Goal: Communication & Community: Participate in discussion

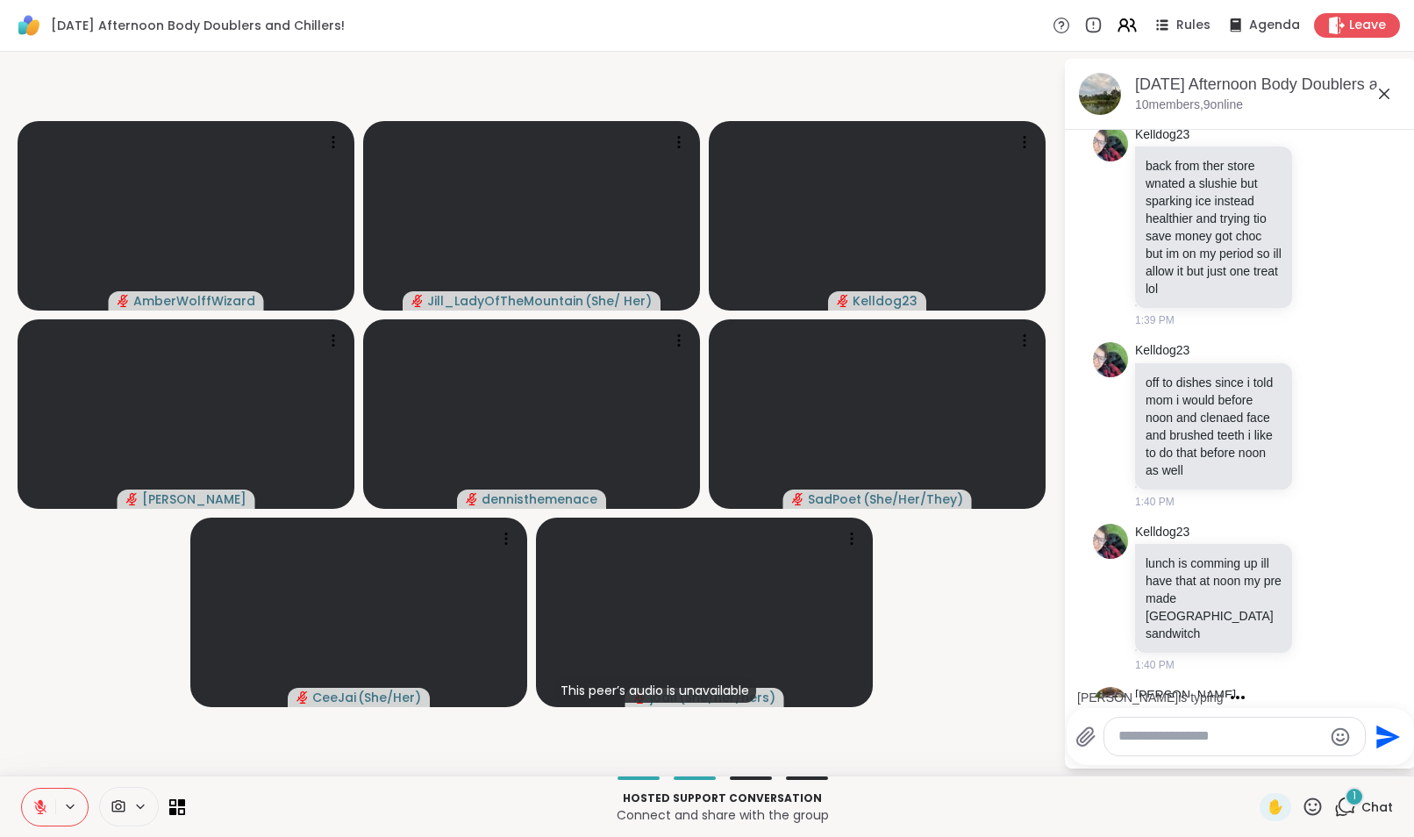
scroll to position [473, 0]
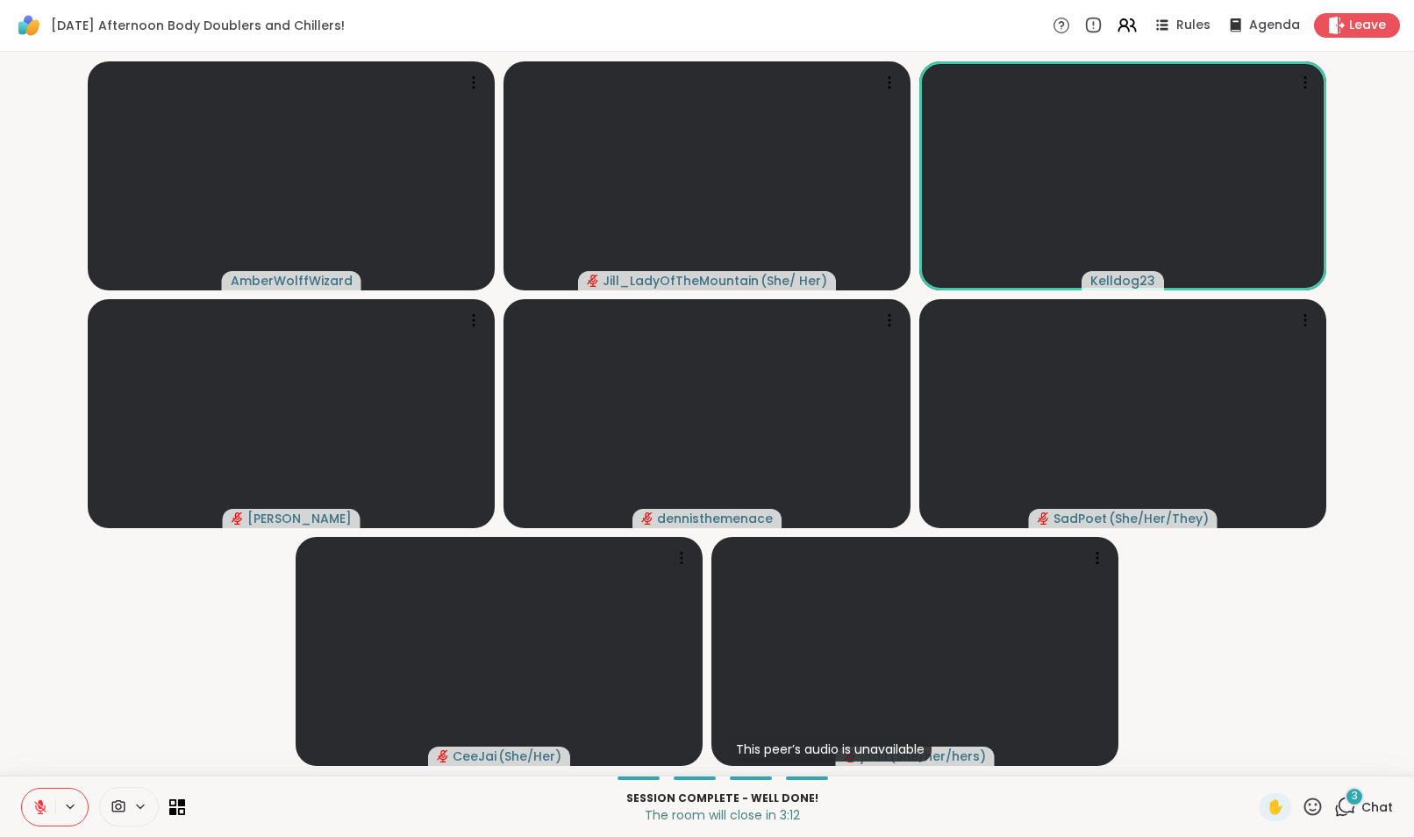
click at [1345, 800] on div "3" at bounding box center [1354, 796] width 19 height 19
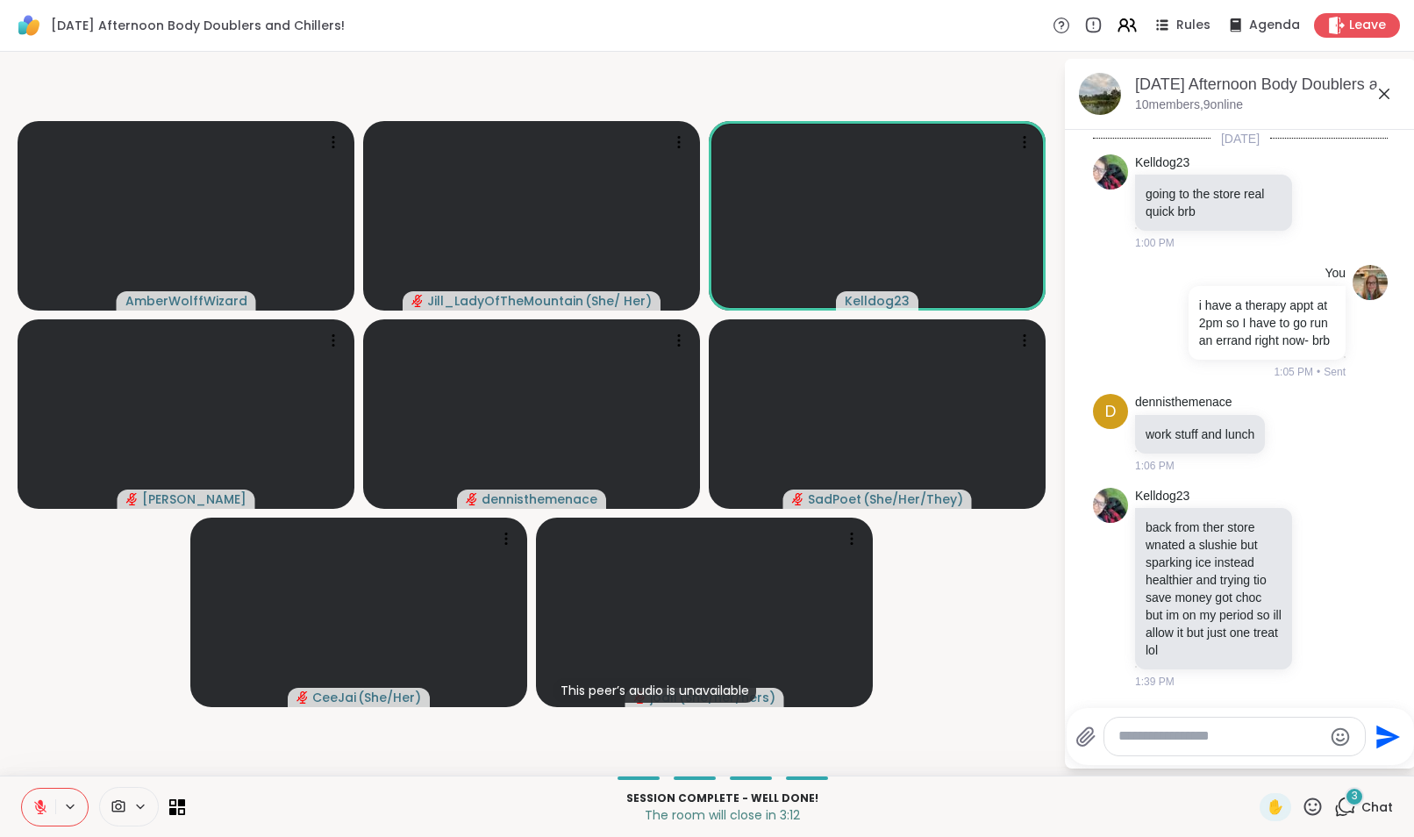
scroll to position [961, 0]
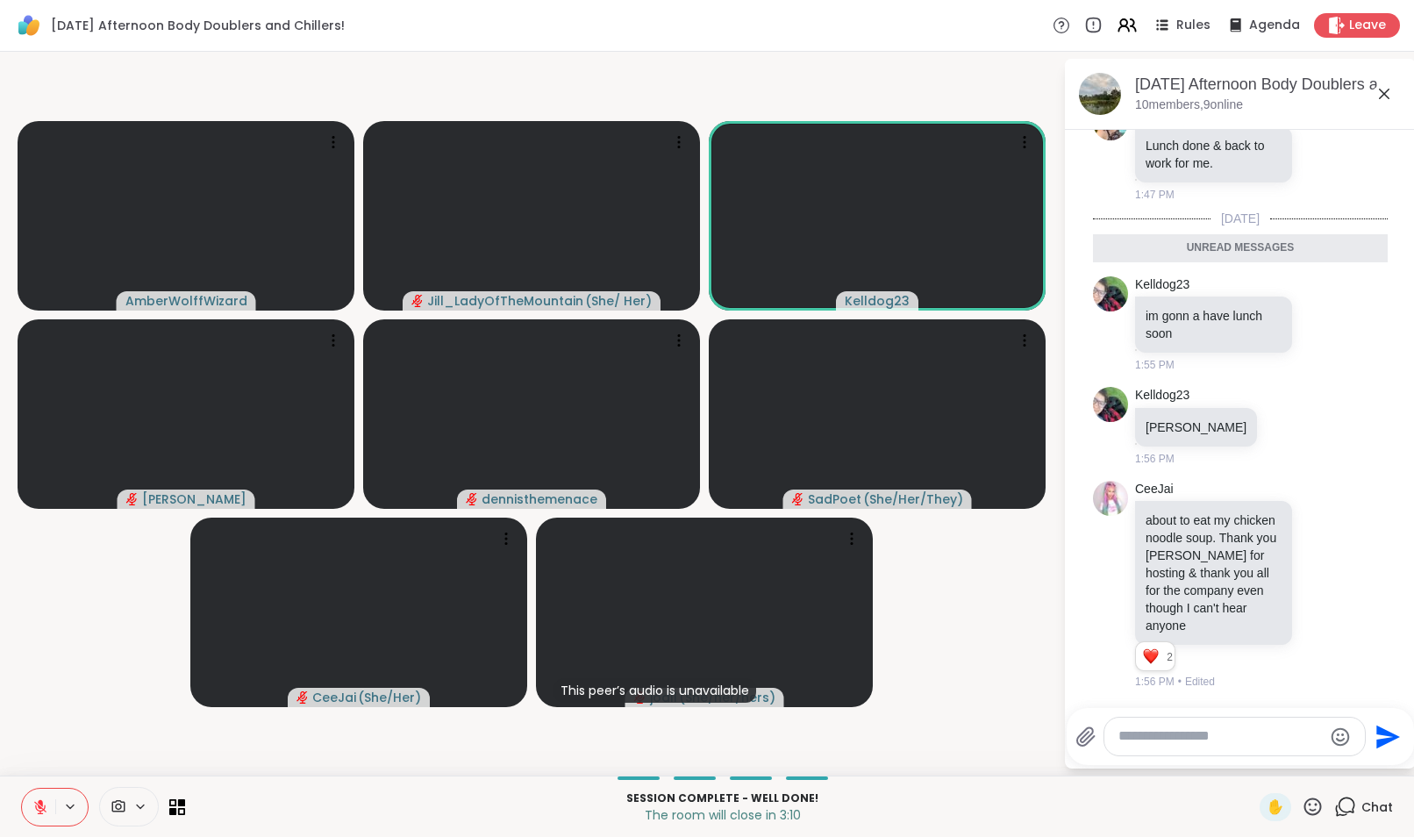
click at [1201, 746] on div at bounding box center [1235, 737] width 261 height 38
click at [1121, 734] on textarea "Type your message" at bounding box center [1221, 736] width 204 height 18
click at [1349, 21] on span "Leave" at bounding box center [1368, 26] width 39 height 18
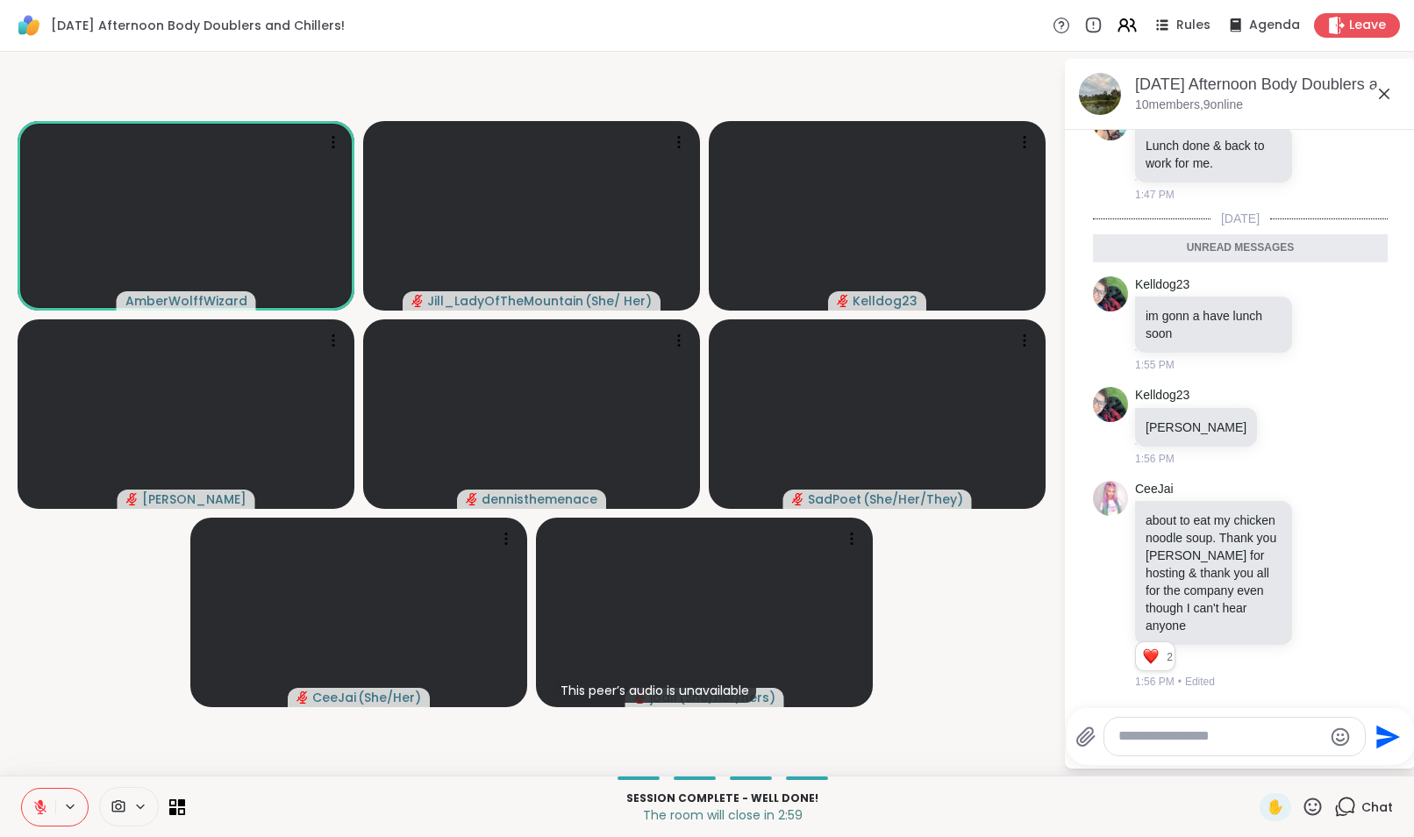
click at [1176, 742] on textarea "Type your message" at bounding box center [1221, 736] width 204 height 18
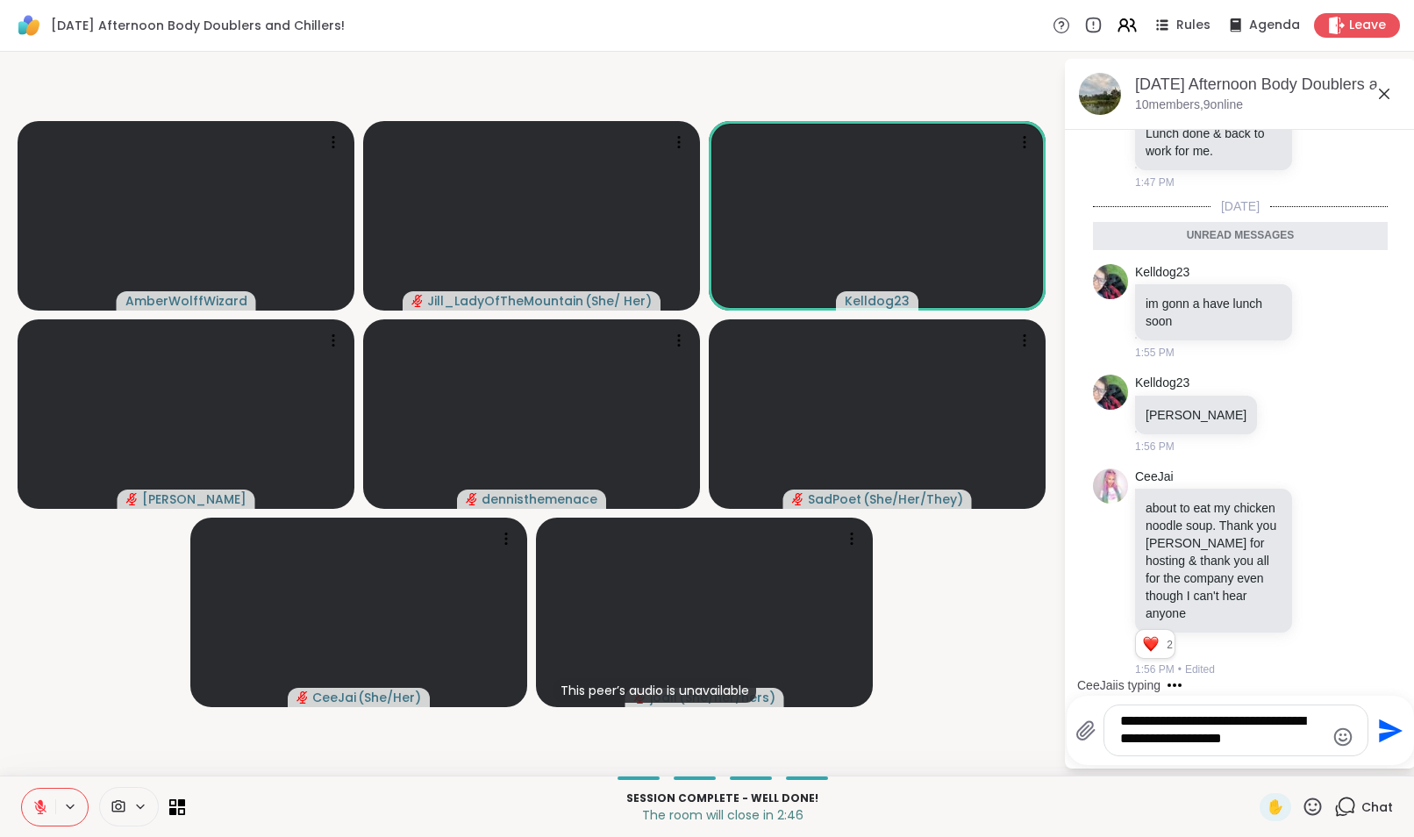
type textarea "**********"
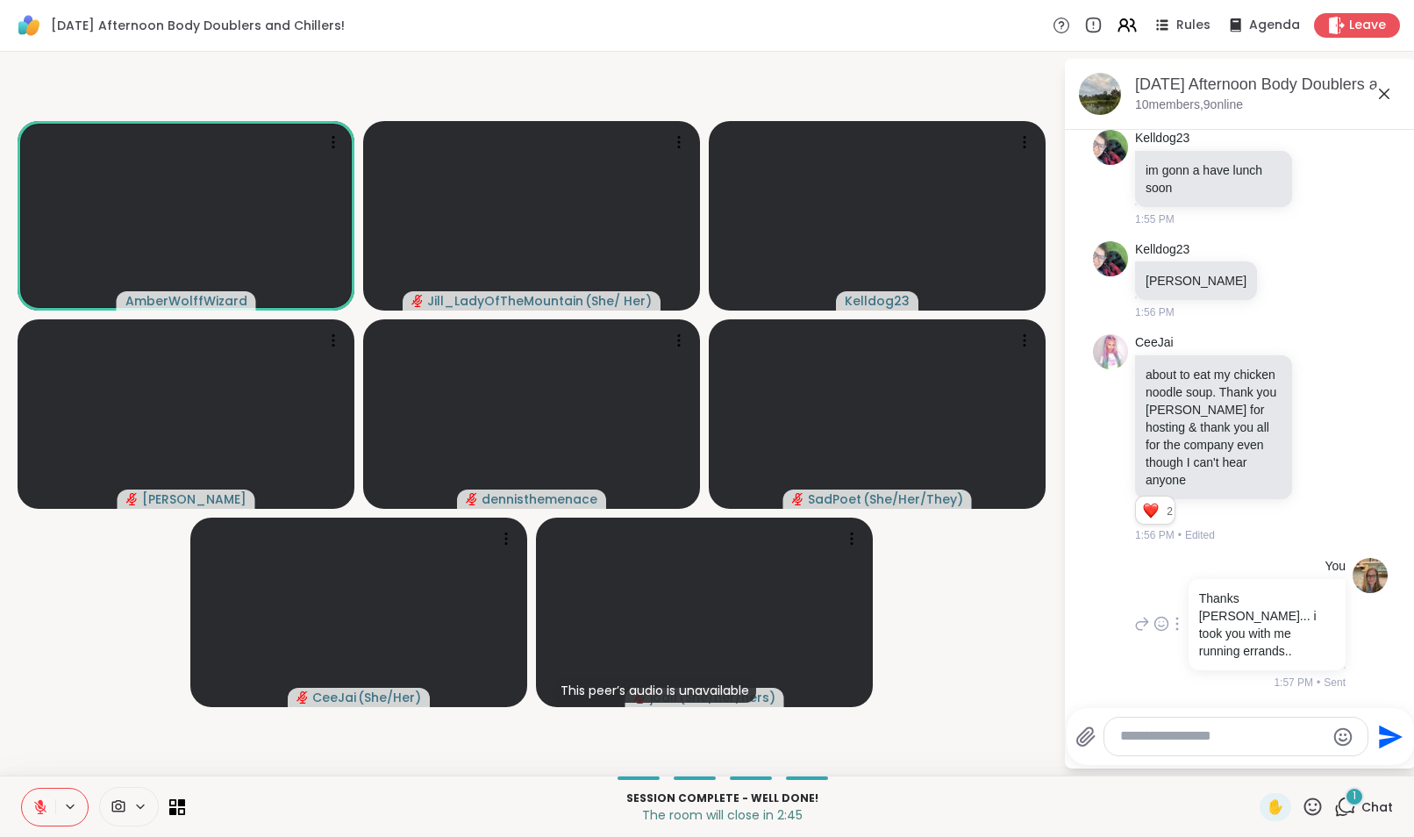
scroll to position [1176, 0]
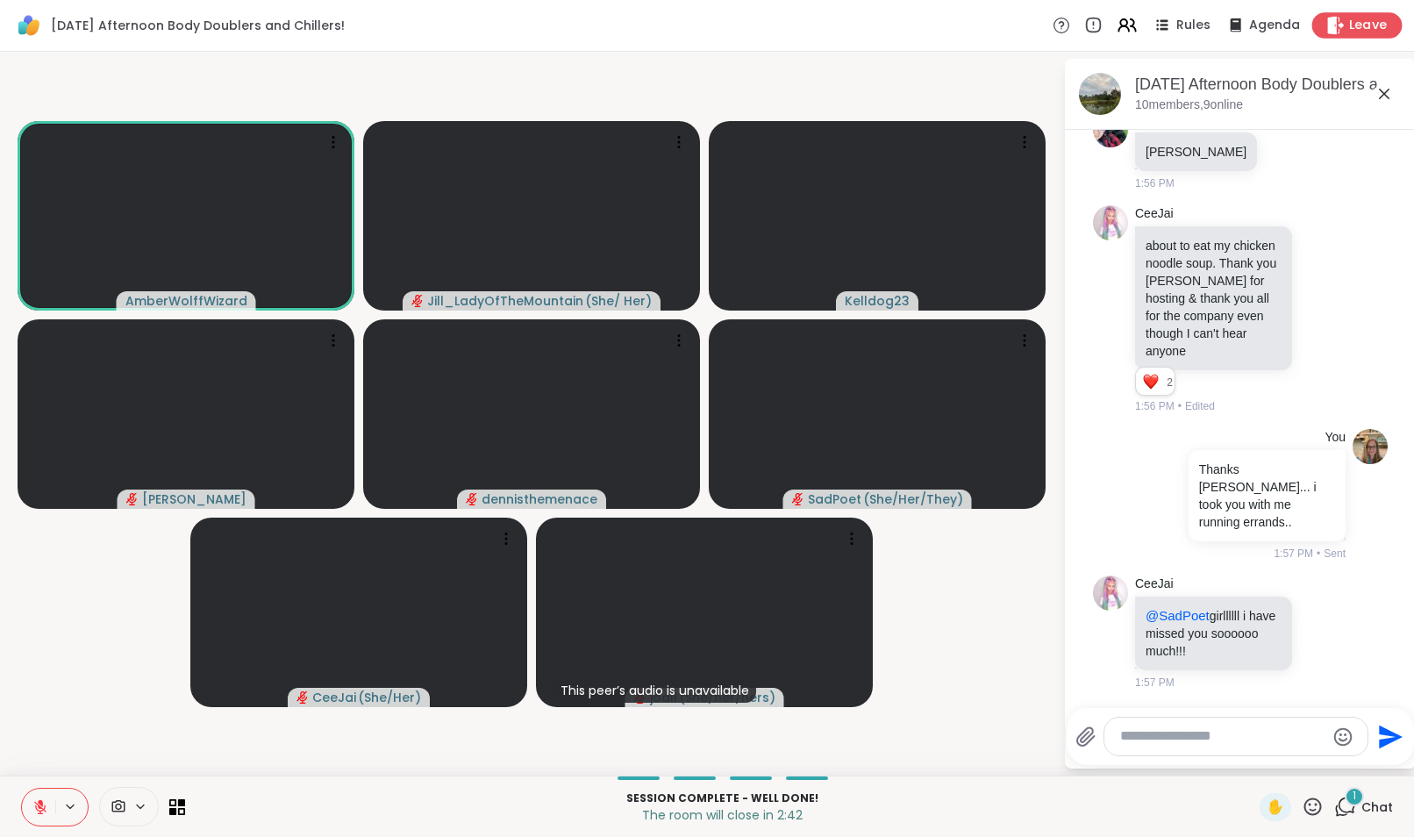
click at [1328, 26] on icon at bounding box center [1336, 25] width 17 height 18
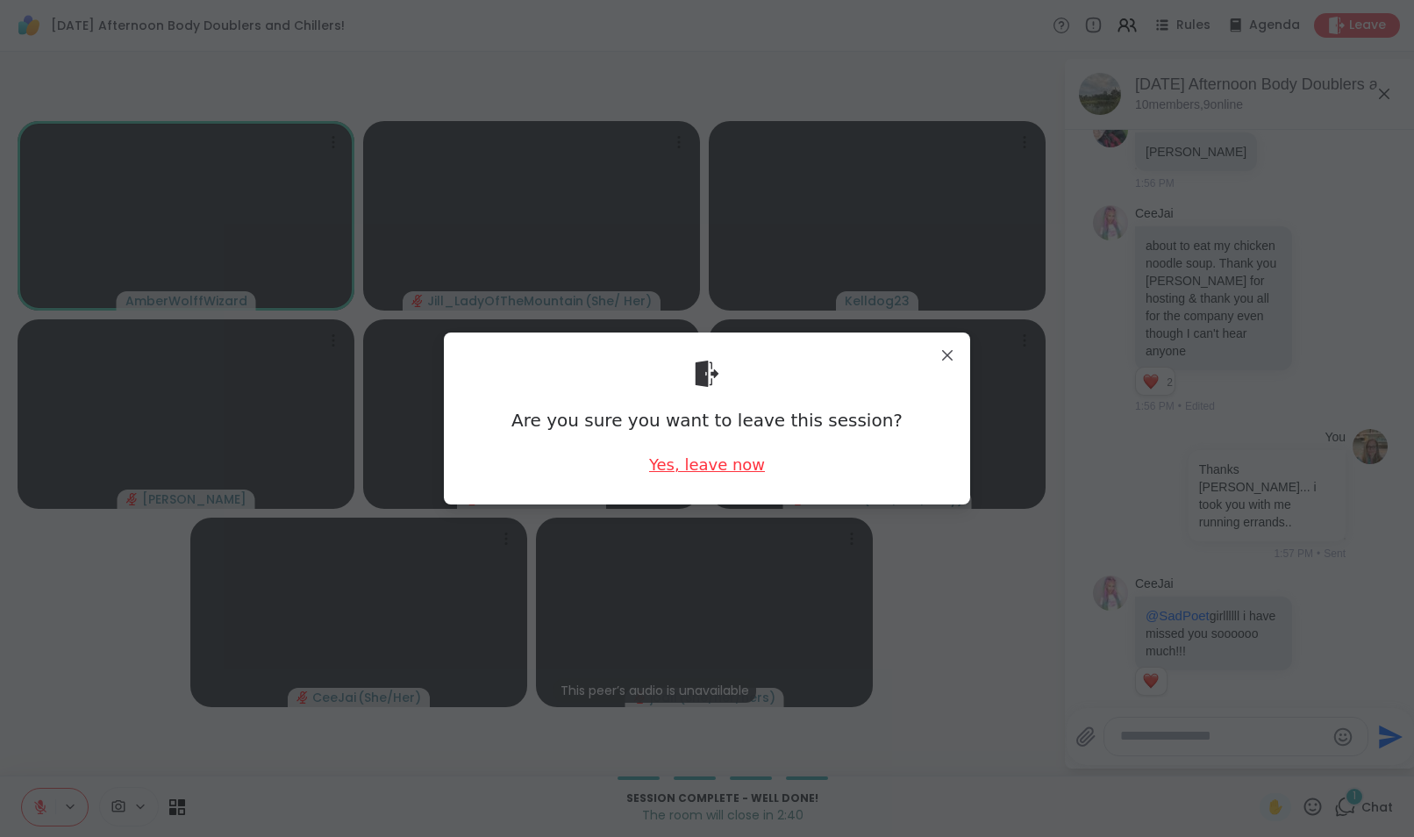
scroll to position [1201, 0]
click at [683, 476] on div "Yes, leave now" at bounding box center [707, 465] width 116 height 22
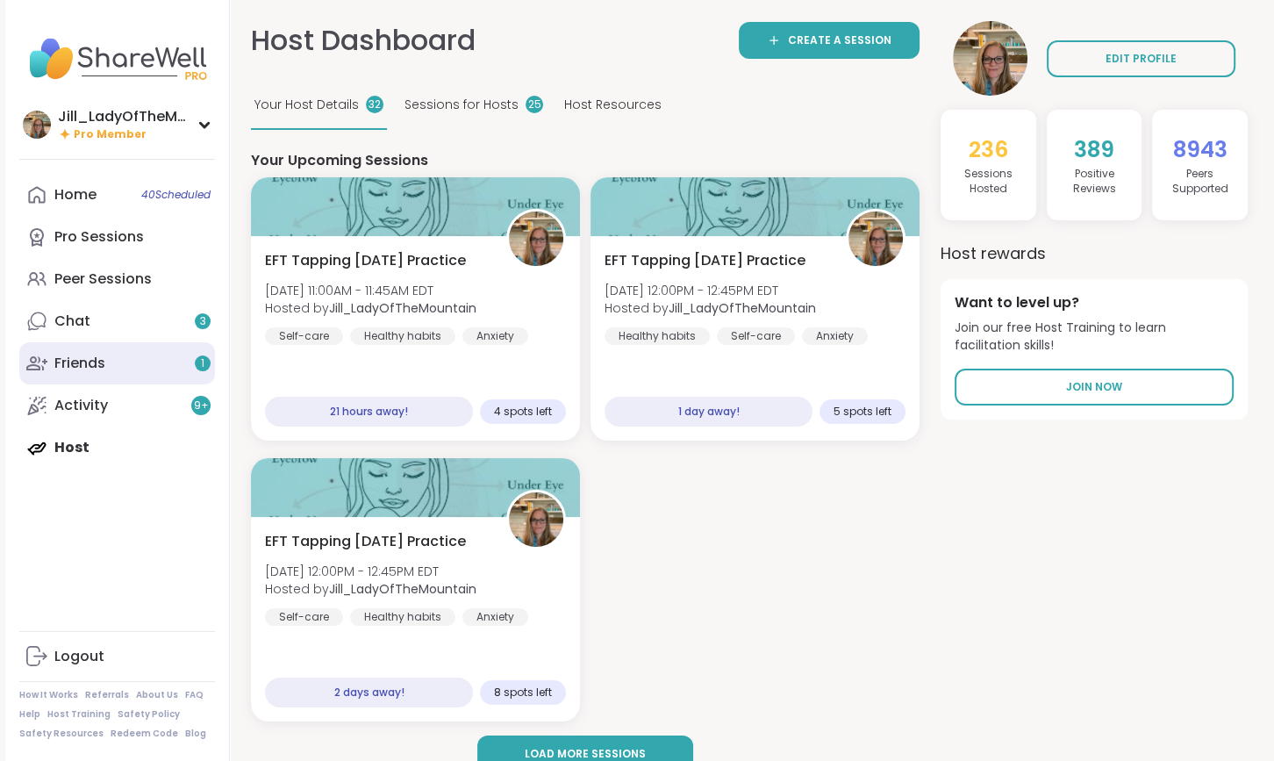
click at [158, 364] on link "Friends 1" at bounding box center [117, 363] width 196 height 42
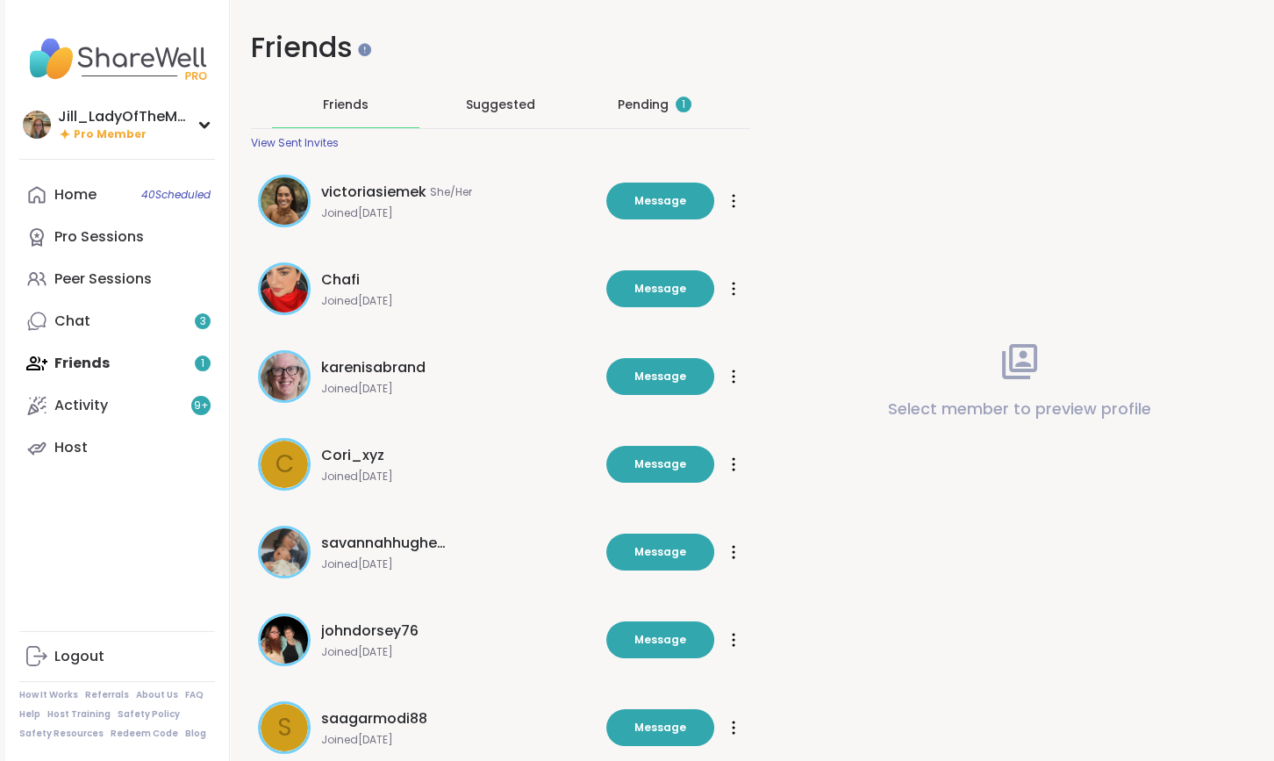
click at [633, 99] on div "Pending 1" at bounding box center [655, 105] width 74 height 18
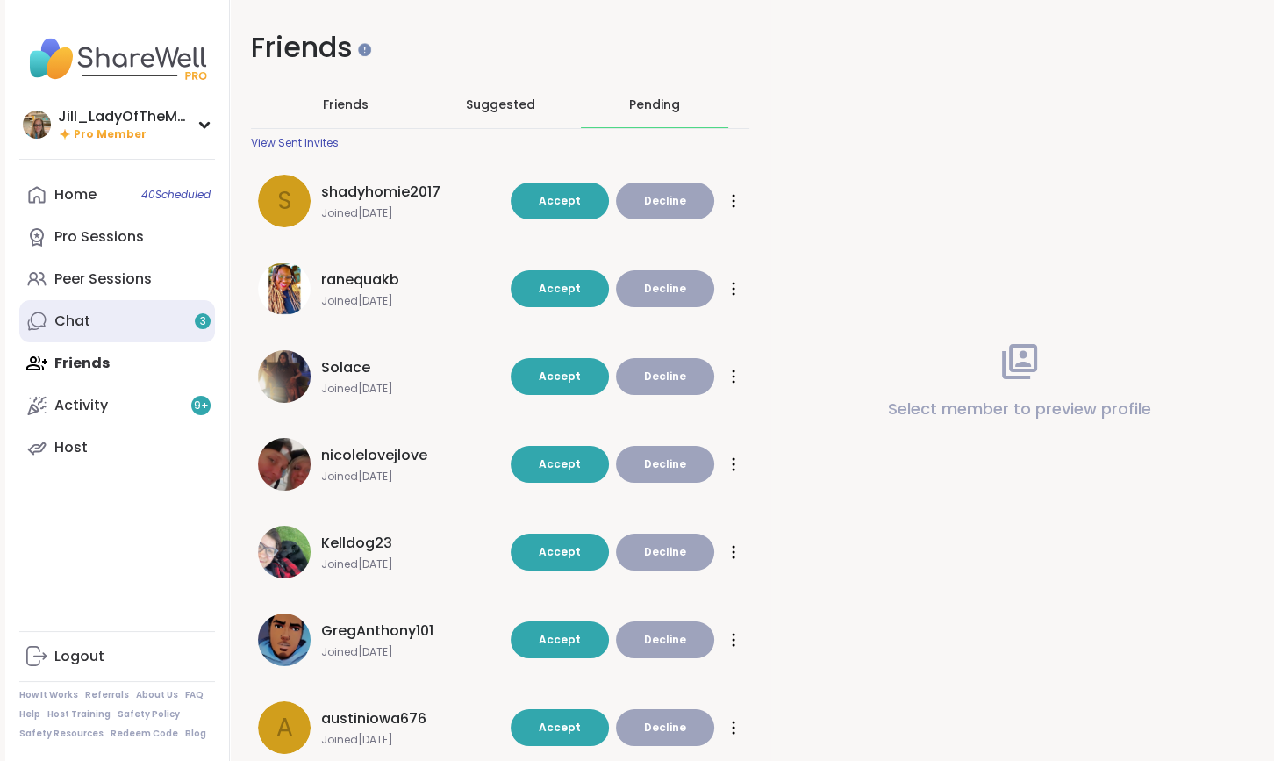
click at [194, 328] on link "Chat 3" at bounding box center [117, 321] width 196 height 42
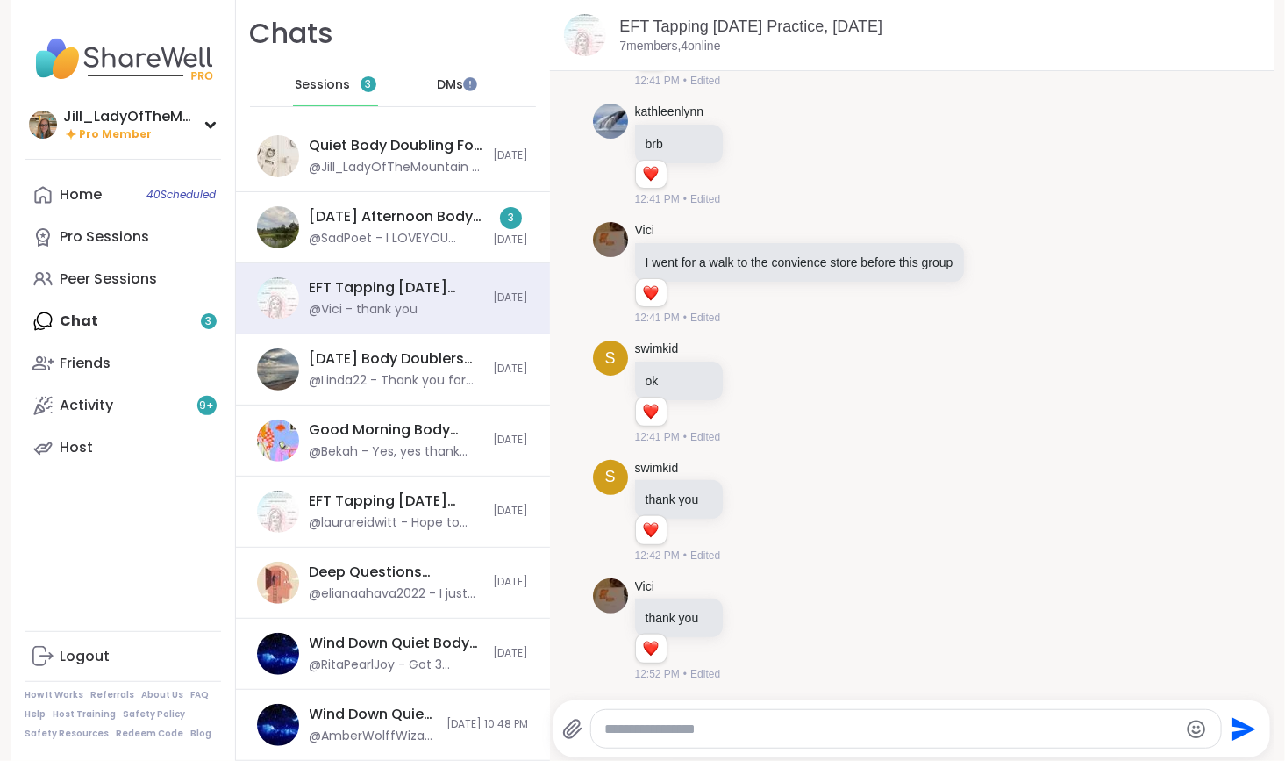
click at [567, 180] on li "kathleenlynn brb 1 1 12:41 PM • Edited" at bounding box center [912, 156] width 690 height 118
click at [417, 244] on div "@SadPoet - I LOVEYOU @CeeJai" at bounding box center [397, 239] width 174 height 18
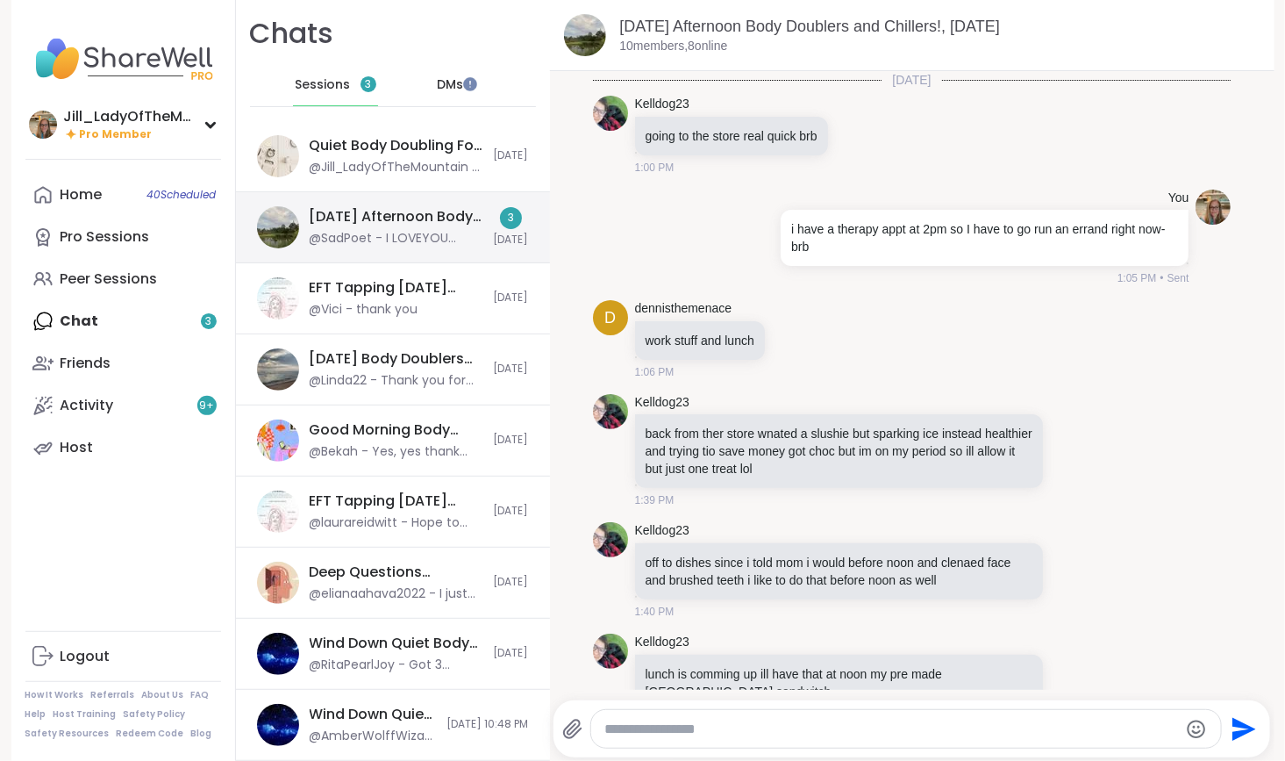
scroll to position [1005, 0]
